Goal: Complete application form

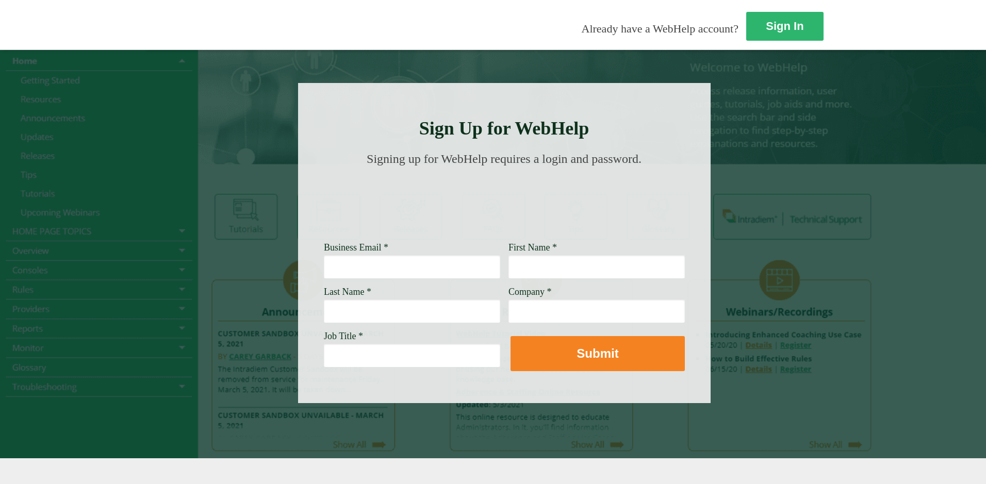
click at [324, 266] on input "Business Email *" at bounding box center [412, 267] width 176 height 24
type input "[EMAIL_ADDRESS][DOMAIN_NAME]"
click at [508, 273] on input "First Name *" at bounding box center [596, 267] width 176 height 24
type input "Is"
click at [324, 309] on input "Last Name *" at bounding box center [412, 311] width 176 height 24
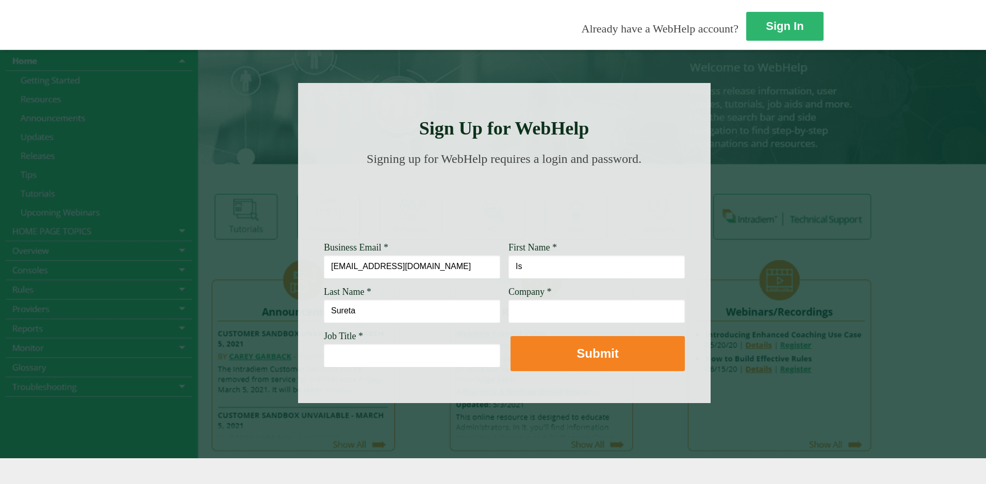
type input "Sureta"
click at [508, 303] on input "Company *" at bounding box center [596, 311] width 176 height 24
type input "[PERSON_NAME] Fargo"
click at [324, 360] on input "Job Title *" at bounding box center [412, 355] width 176 height 24
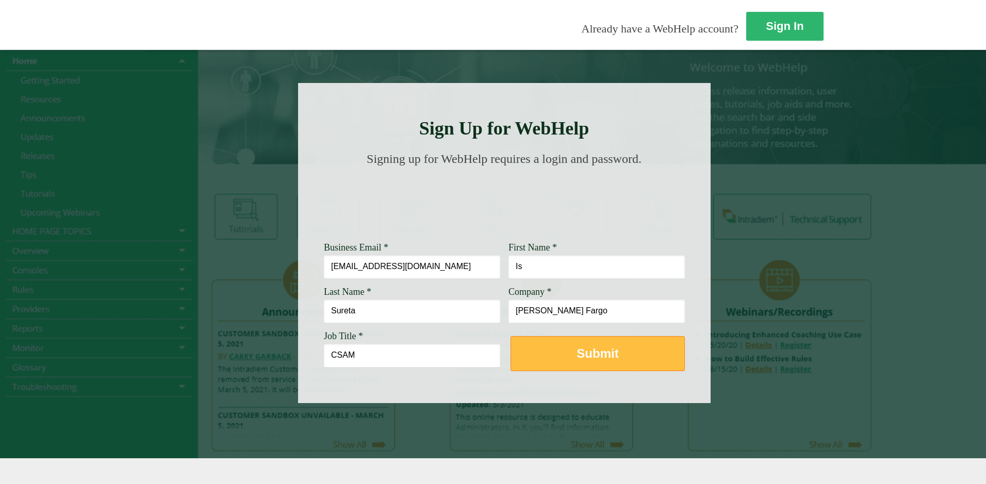
type input "CSAM"
click at [576, 359] on strong "Submit" at bounding box center [597, 353] width 42 height 14
